Goal: Transaction & Acquisition: Purchase product/service

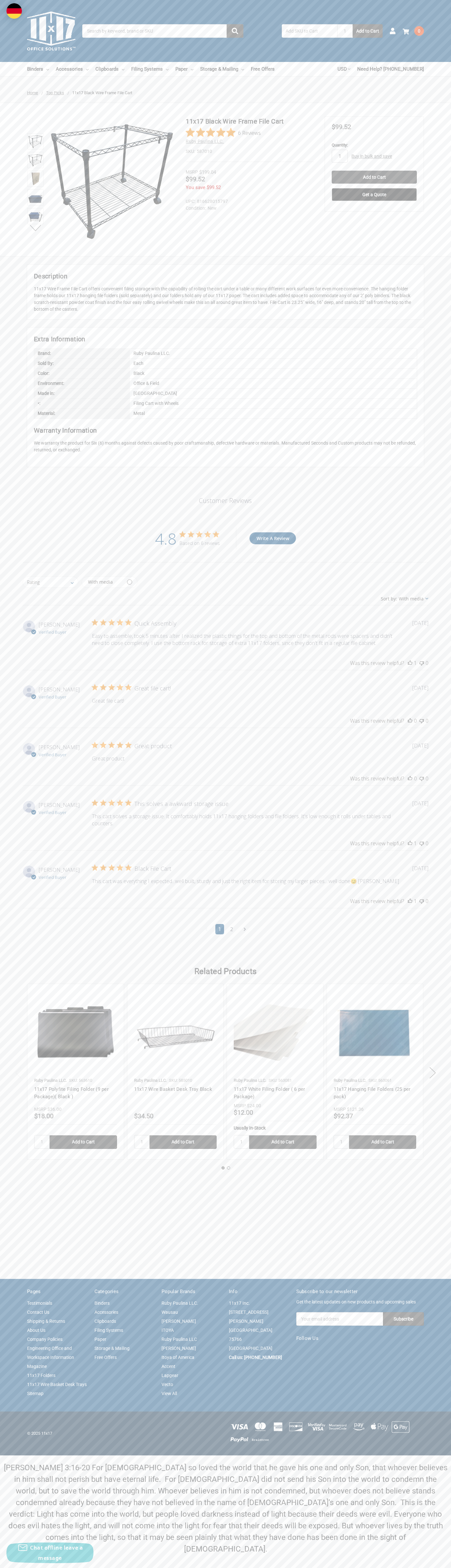
click at [200, 543] on div "Based on 6 reviews" at bounding box center [199, 542] width 40 height 6
click at [374, 177] on input "Add to Cart" at bounding box center [374, 177] width 85 height 13
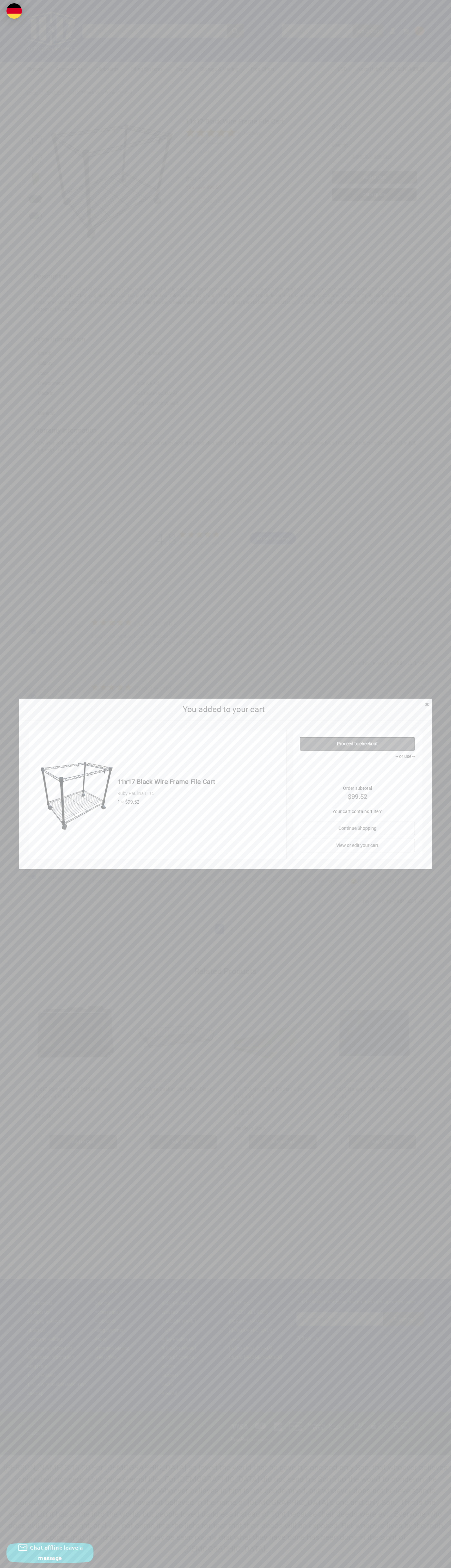
click at [358, 744] on link "Proceed to checkout" at bounding box center [357, 744] width 115 height 14
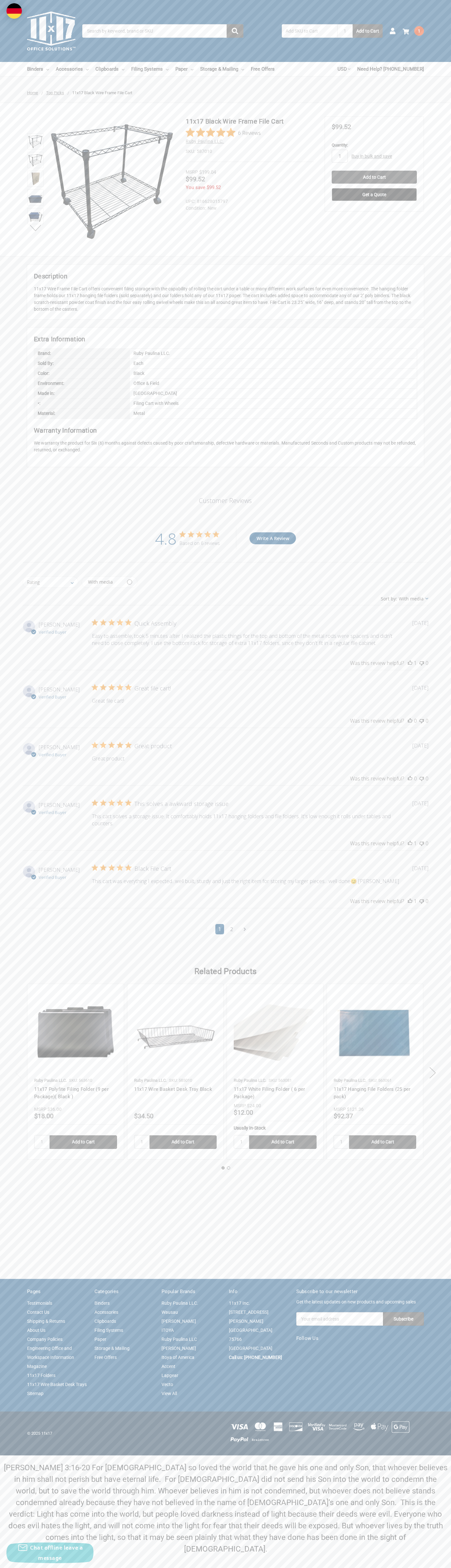
click at [406, 32] on use at bounding box center [406, 31] width 7 height 6
click at [346, 134] on link "View Cart" at bounding box center [346, 133] width 47 height 12
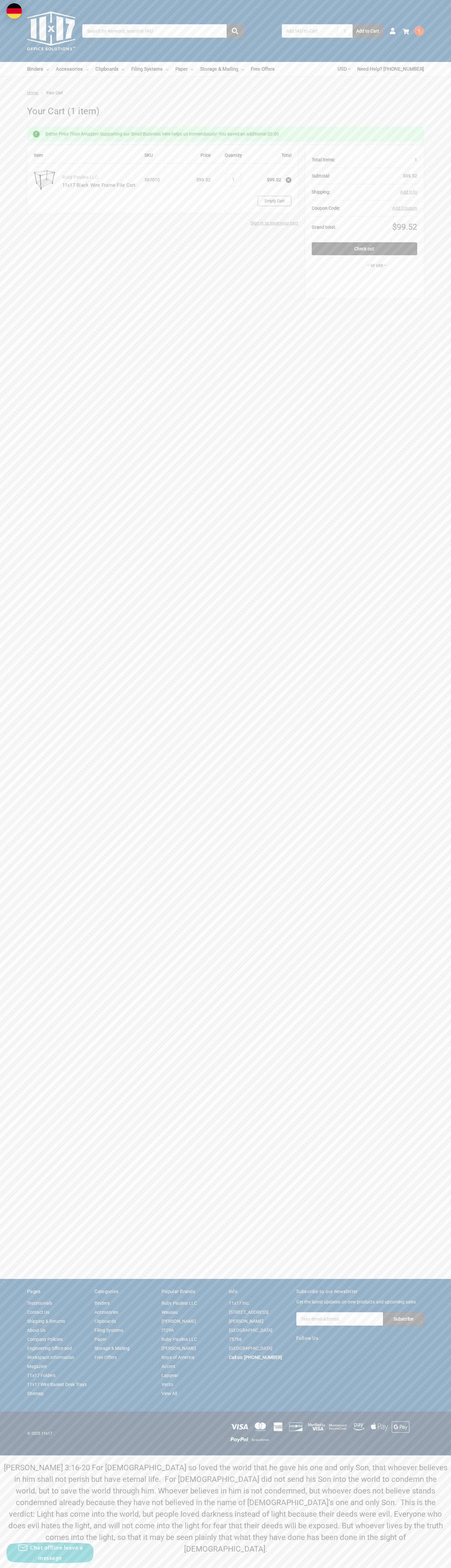
click at [275, 201] on link "Empty Cart" at bounding box center [274, 200] width 33 height 11
